Goal: Information Seeking & Learning: Learn about a topic

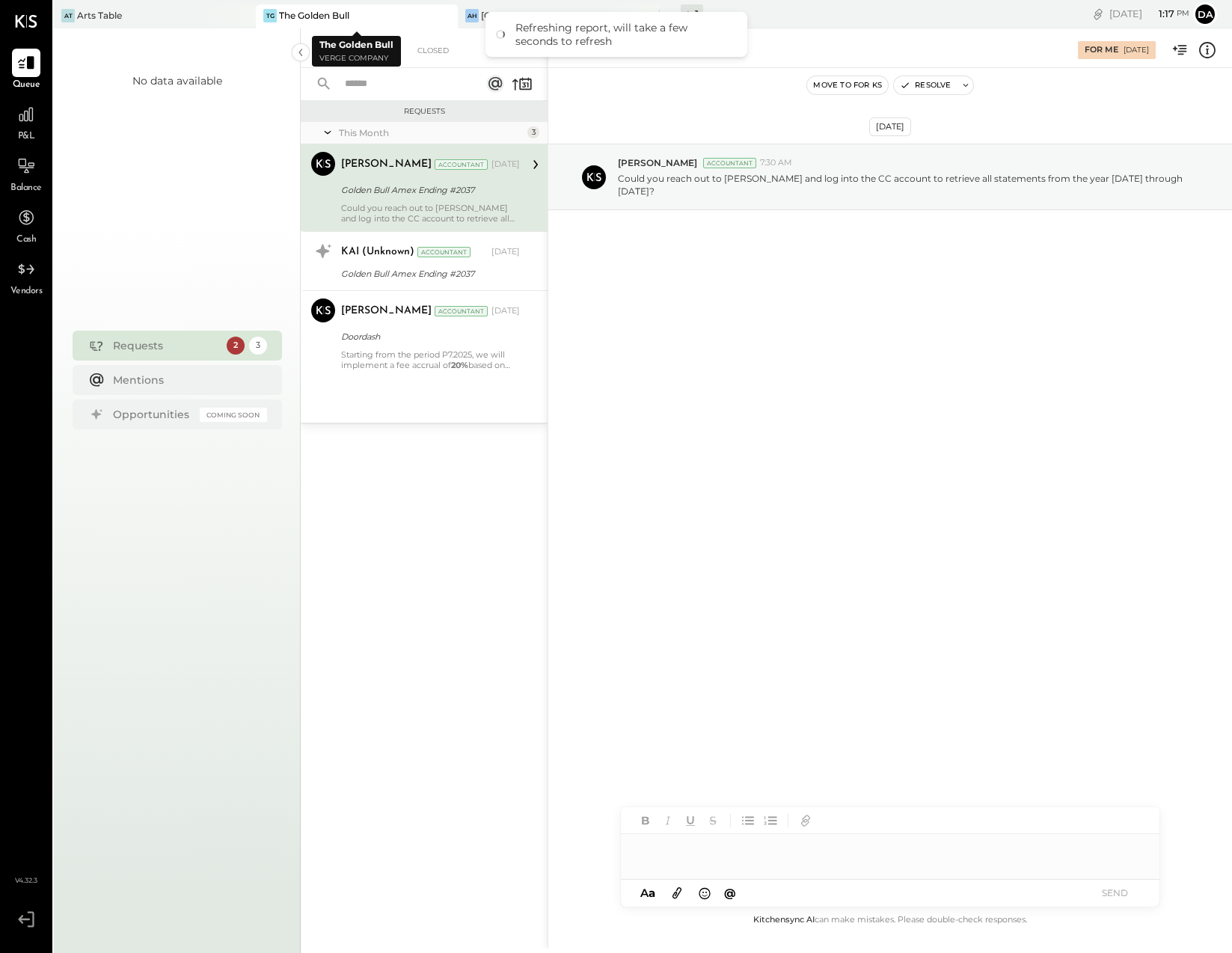
click at [304, 13] on div "The Golden Bull" at bounding box center [313, 16] width 71 height 13
click at [26, 125] on div at bounding box center [26, 115] width 28 height 28
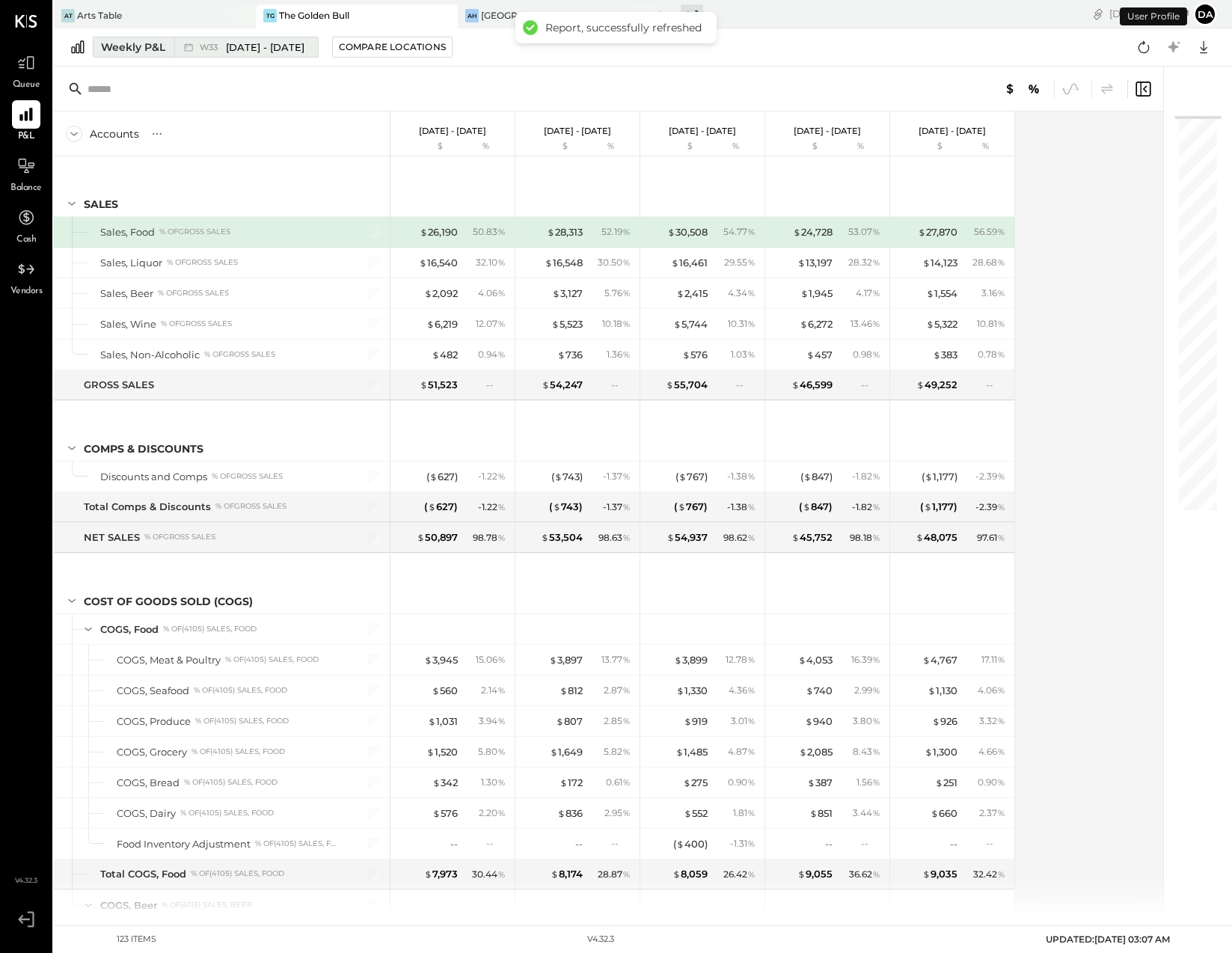
click at [182, 47] on icon at bounding box center [188, 47] width 15 height 15
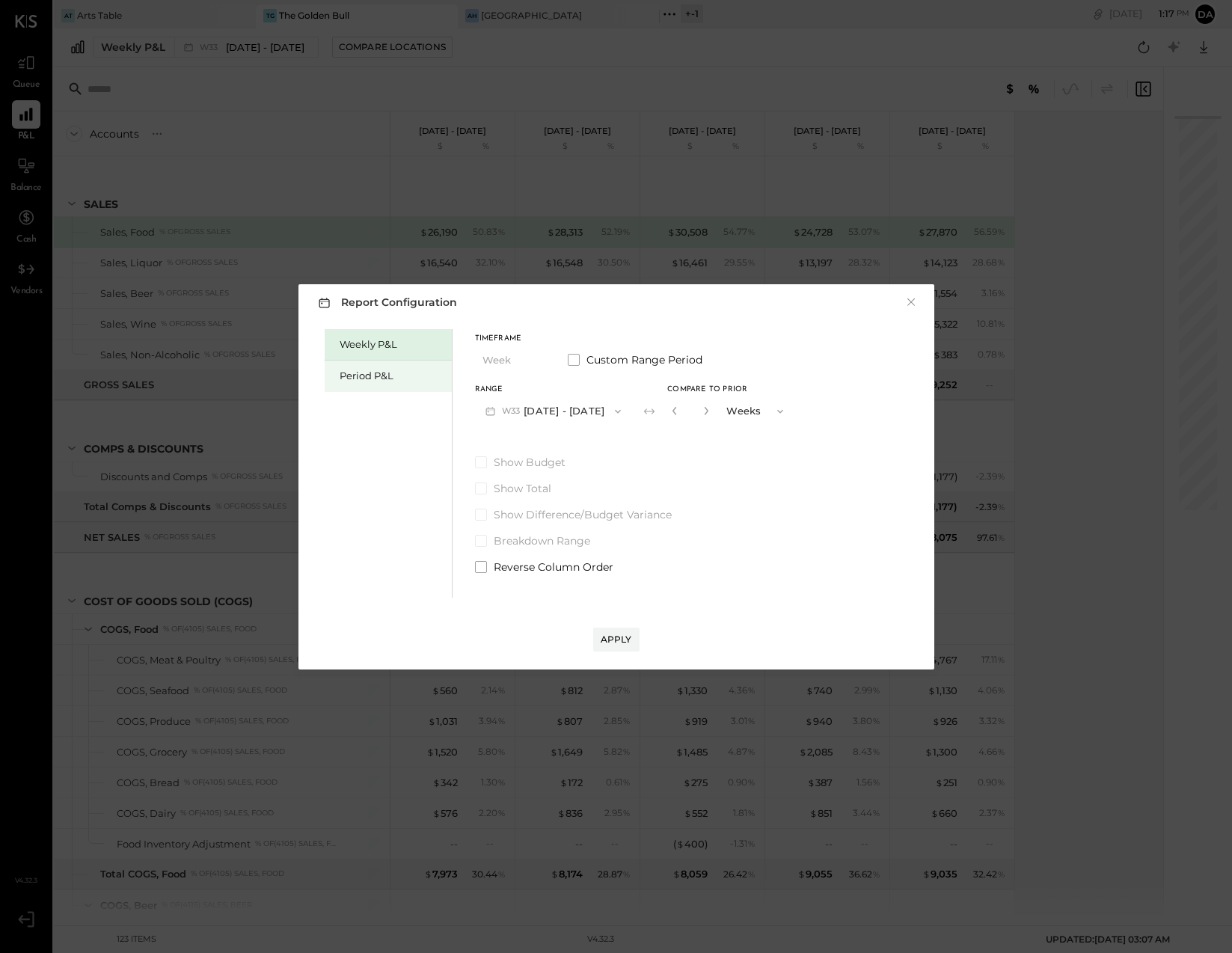
click at [358, 381] on div "Period P&L" at bounding box center [392, 375] width 104 height 14
click at [497, 413] on icon "button" at bounding box center [490, 410] width 16 height 16
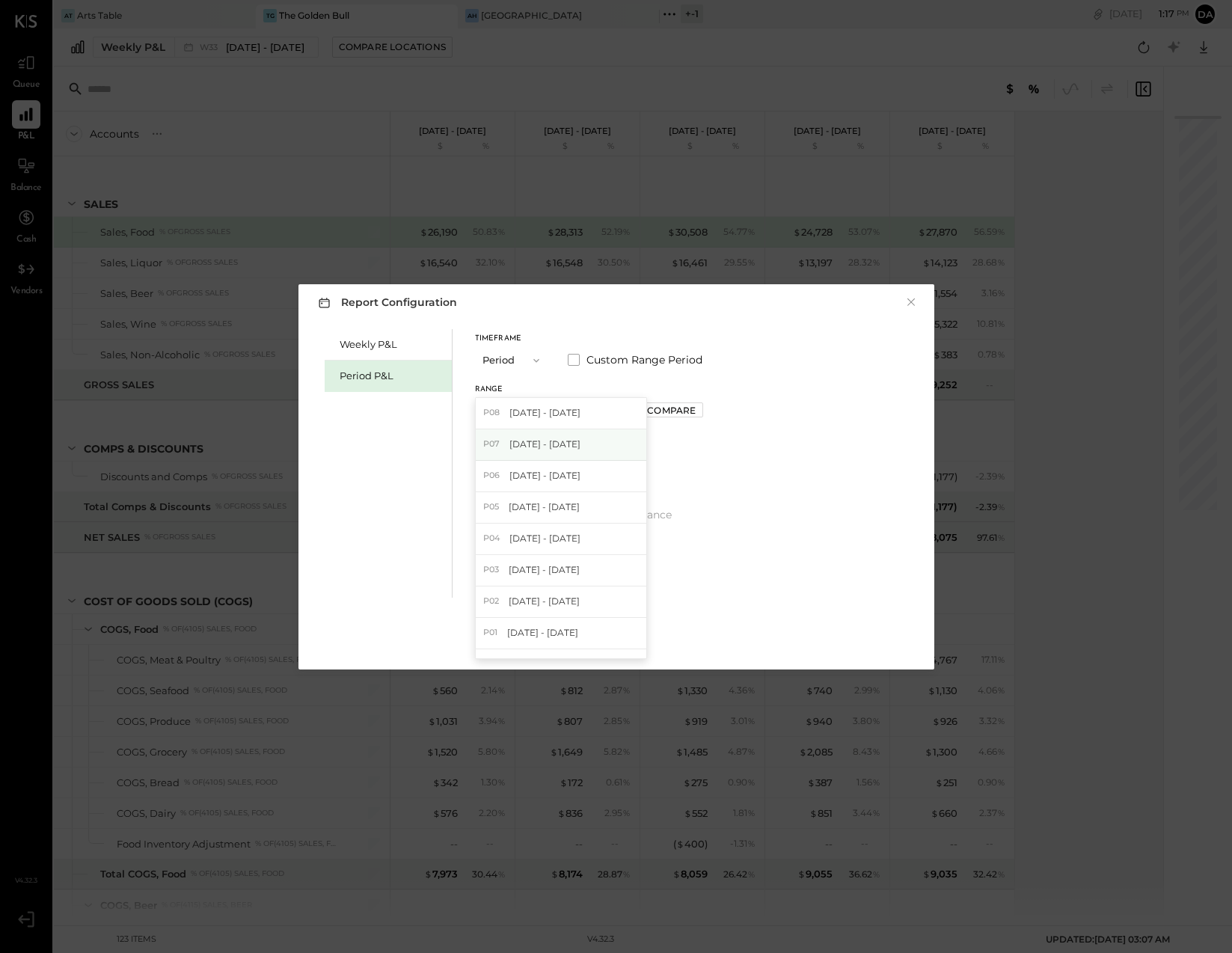
click at [498, 440] on span "P07" at bounding box center [493, 444] width 21 height 12
click at [605, 638] on div "Apply" at bounding box center [616, 639] width 31 height 13
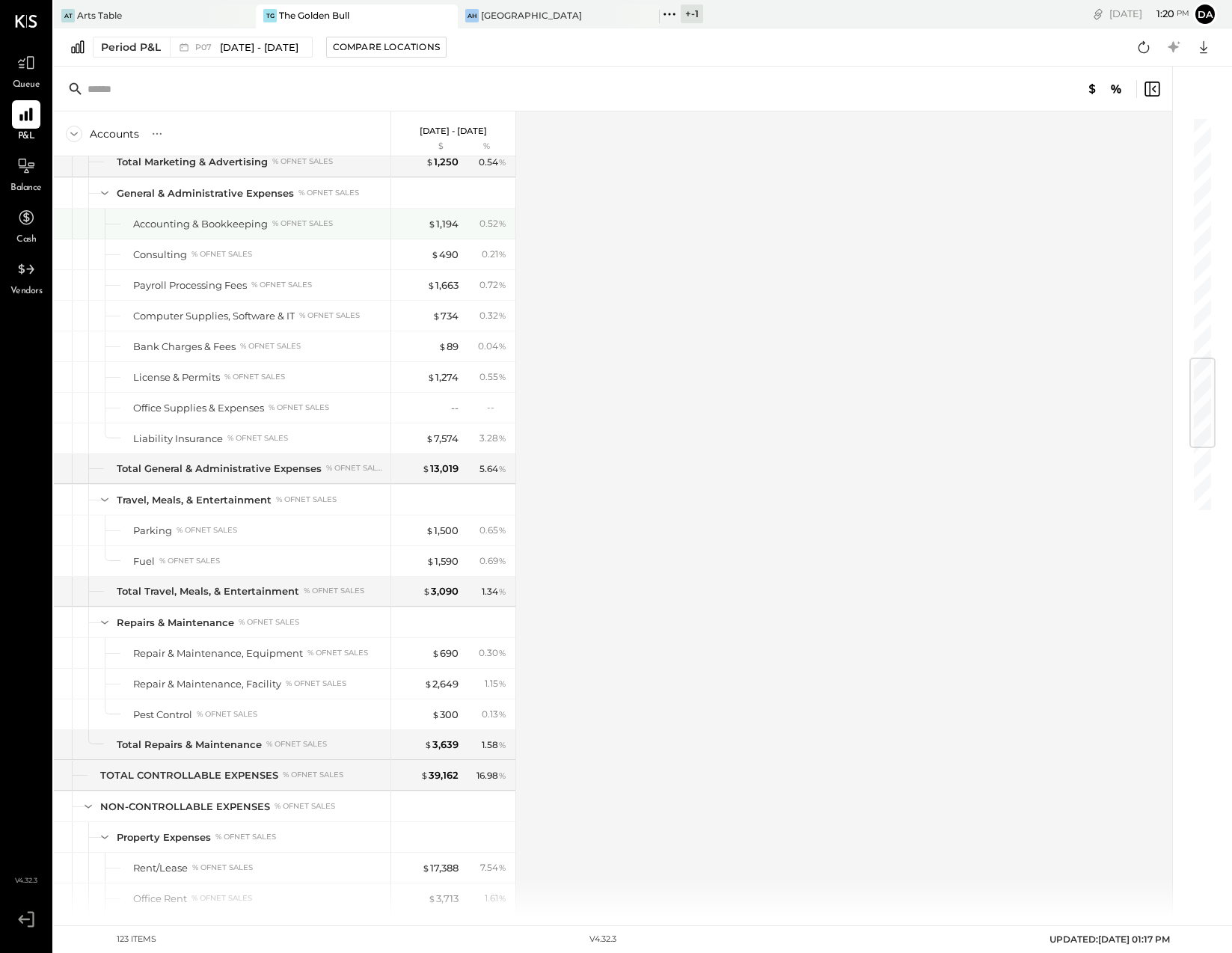
scroll to position [2554, 0]
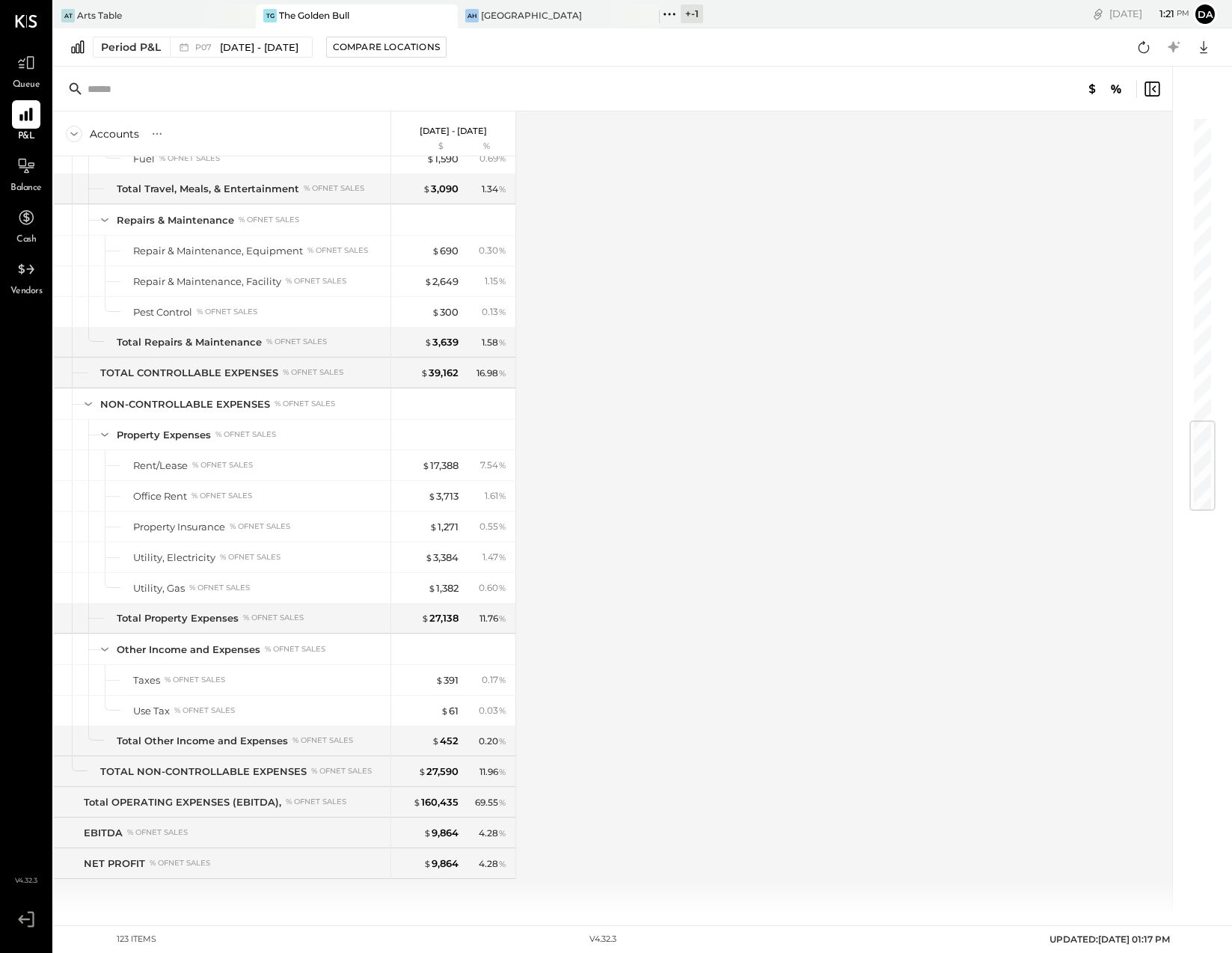
click at [627, 338] on div "Accounts S % GL [DATE] - [DATE] $ % SALES Sales, Food % of GROSS SALES Sales, L…" at bounding box center [614, 513] width 1121 height 804
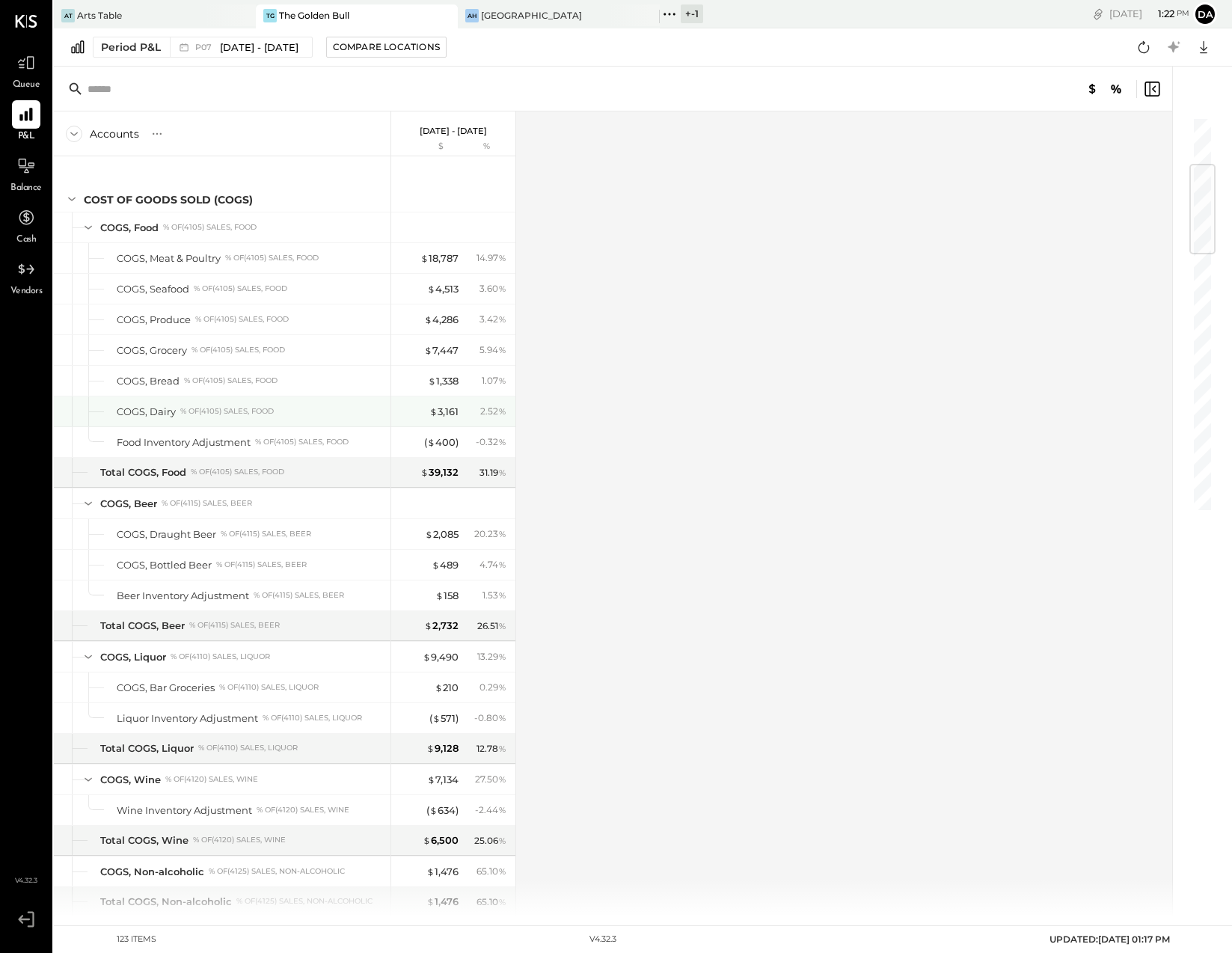
scroll to position [400, 0]
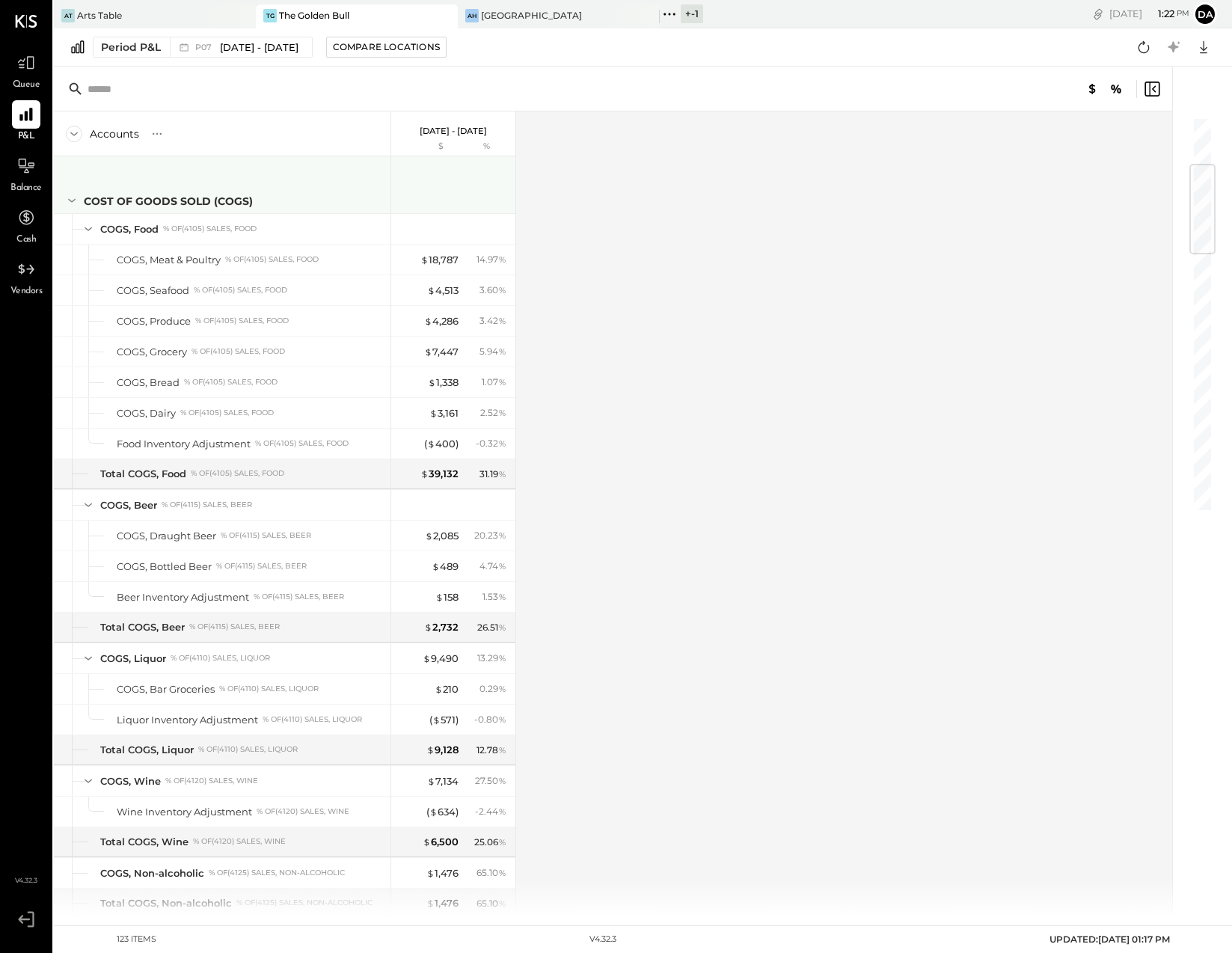
click at [74, 199] on icon at bounding box center [72, 200] width 8 height 4
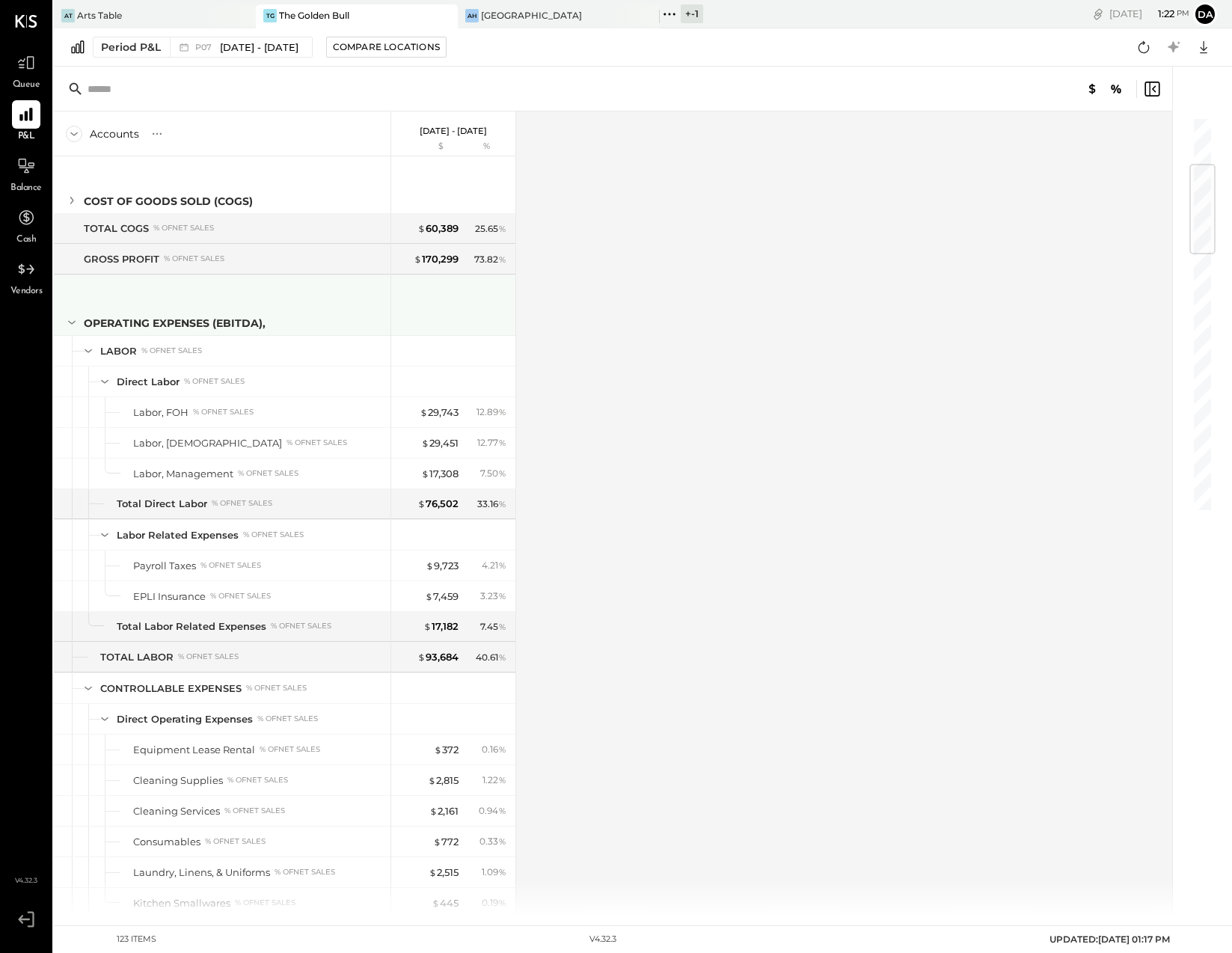
click at [72, 323] on icon at bounding box center [72, 322] width 16 height 16
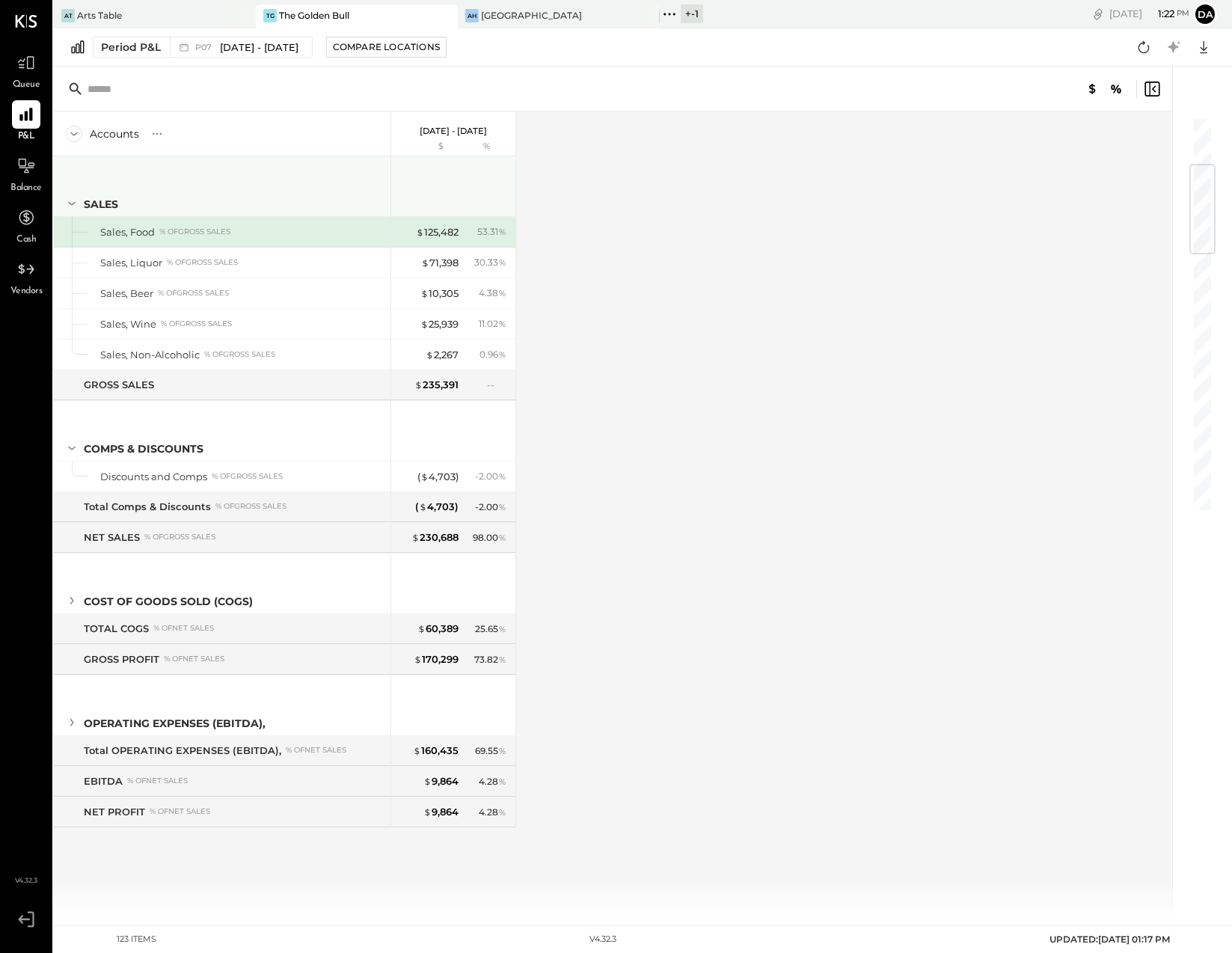
click at [67, 203] on icon at bounding box center [72, 202] width 16 height 16
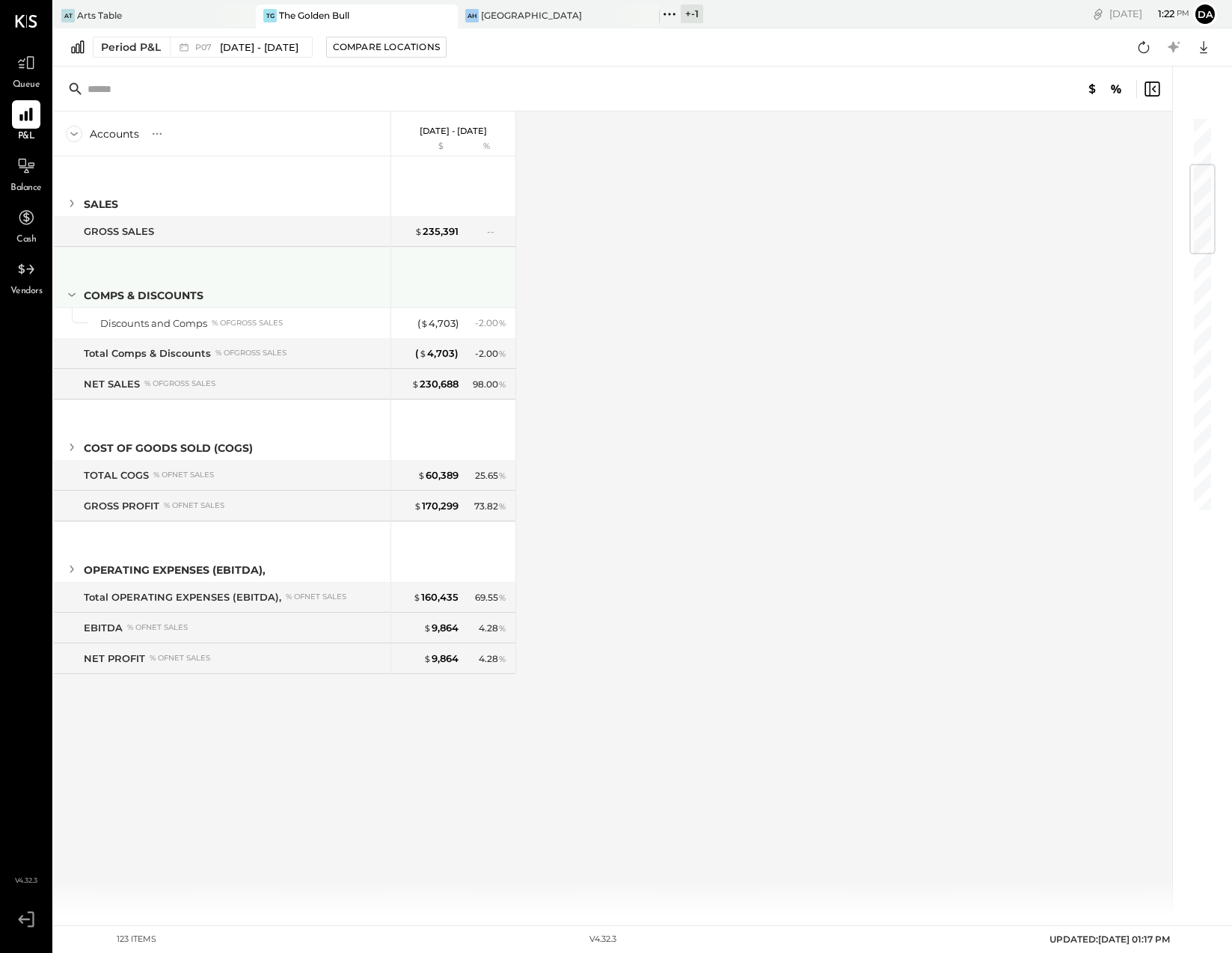
click at [68, 295] on icon at bounding box center [72, 294] width 16 height 16
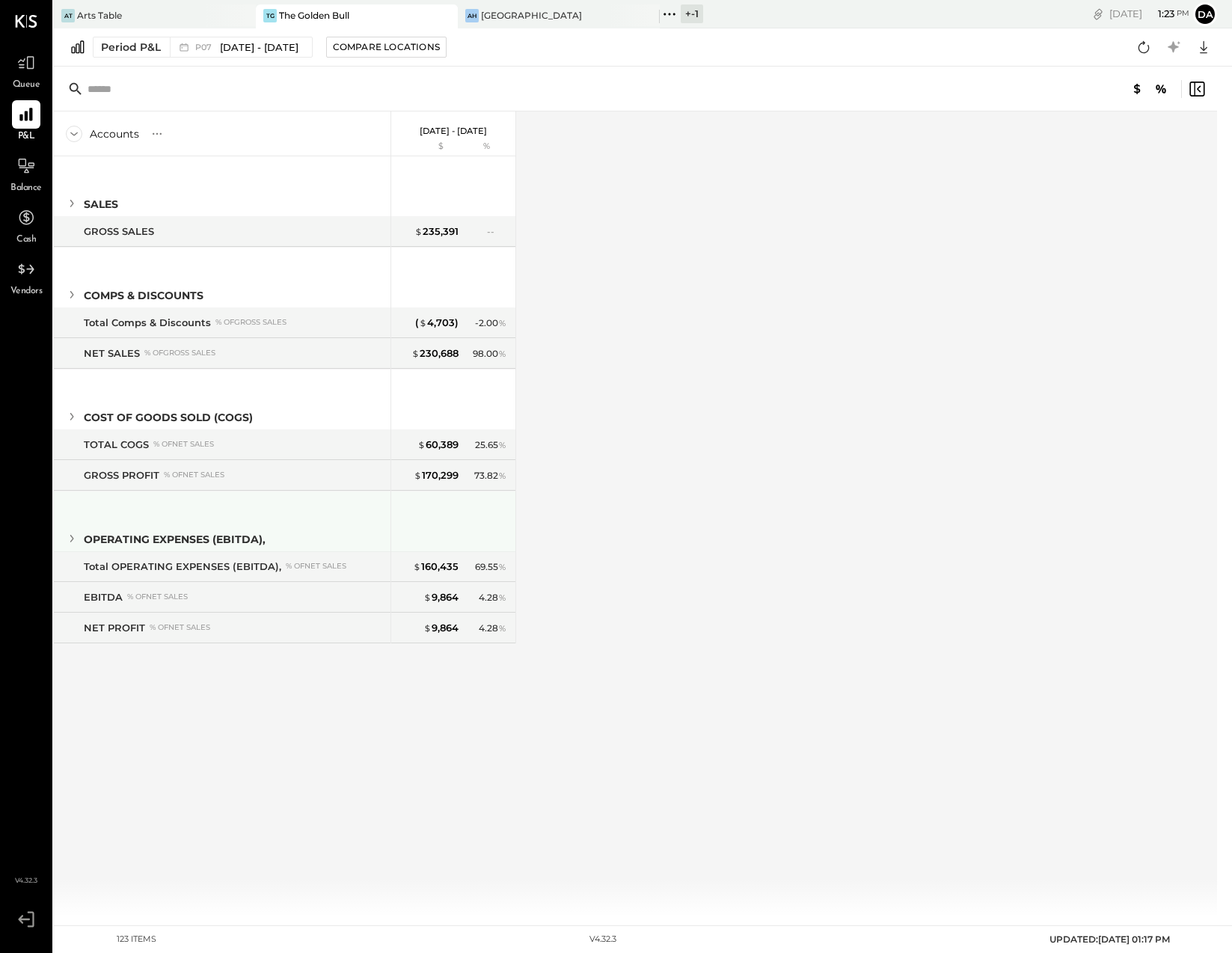
click at [73, 536] on icon at bounding box center [72, 538] width 16 height 16
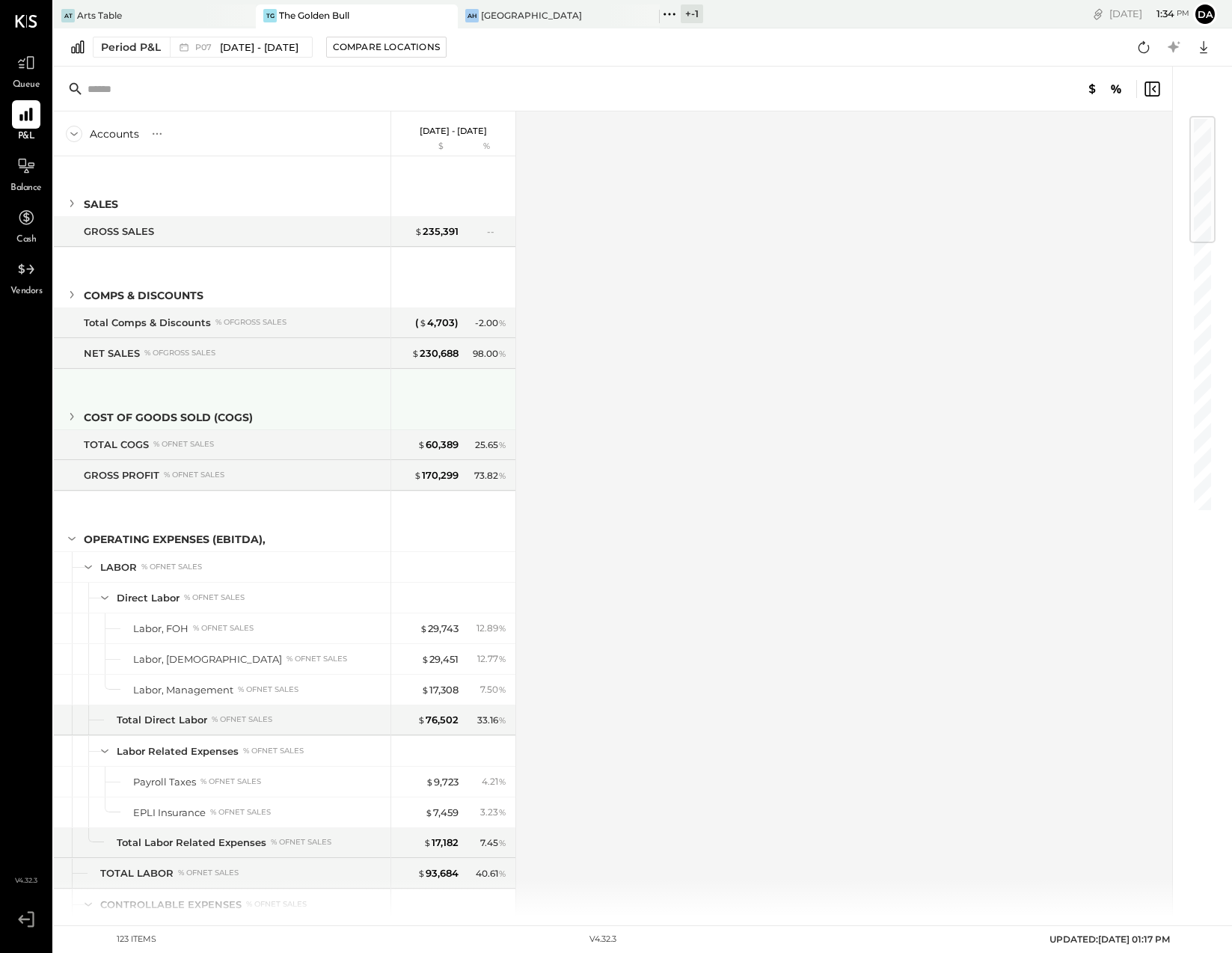
click at [71, 416] on icon at bounding box center [72, 416] width 16 height 16
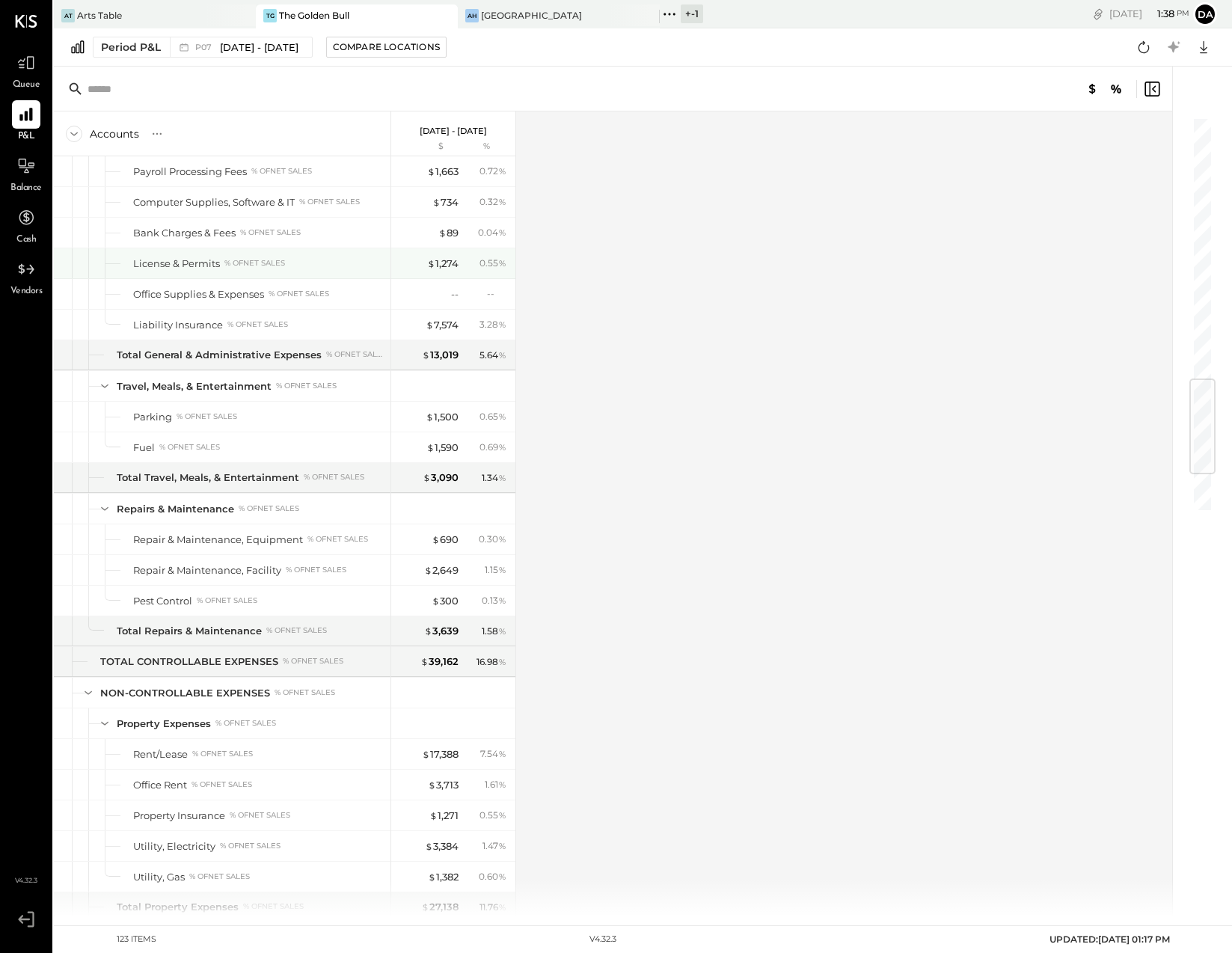
scroll to position [2371, 0]
